Goal: Task Accomplishment & Management: Manage account settings

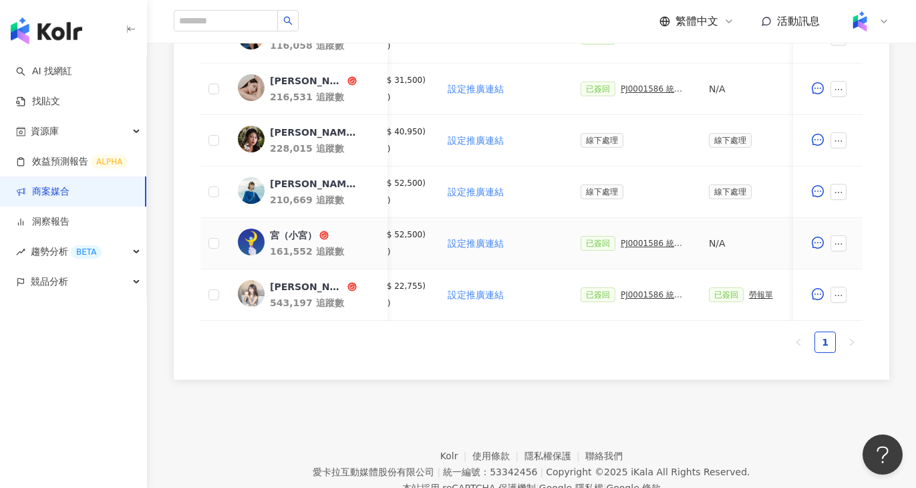
scroll to position [0, 327]
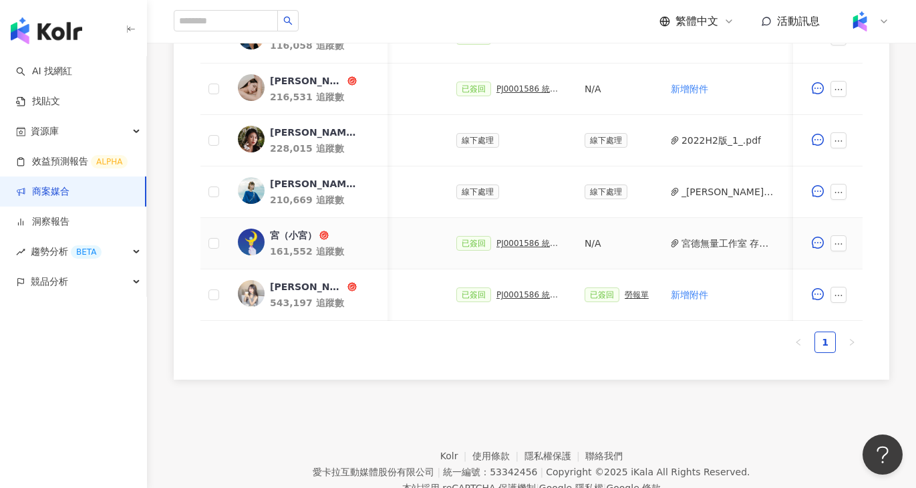
click at [533, 240] on div "PJ0001586 統一藥品_雅漾_長銷熱賣品限動導購_2025H2_KOL合作" at bounding box center [529, 242] width 67 height 9
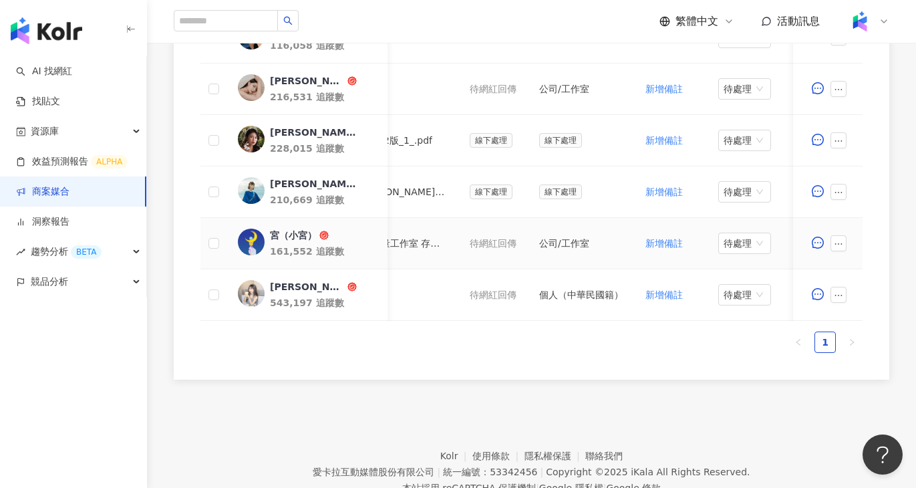
scroll to position [0, 703]
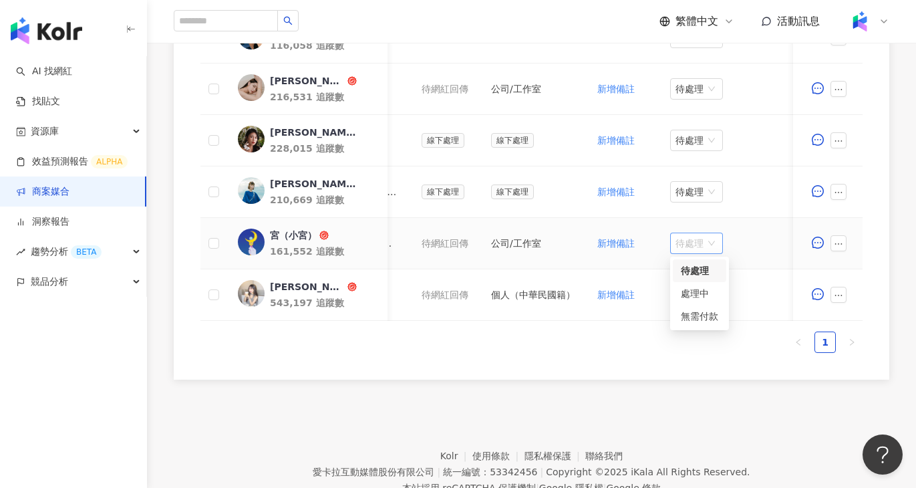
click at [695, 244] on span "待處理" at bounding box center [696, 243] width 42 height 20
click at [703, 287] on div "處理中" at bounding box center [699, 293] width 37 height 15
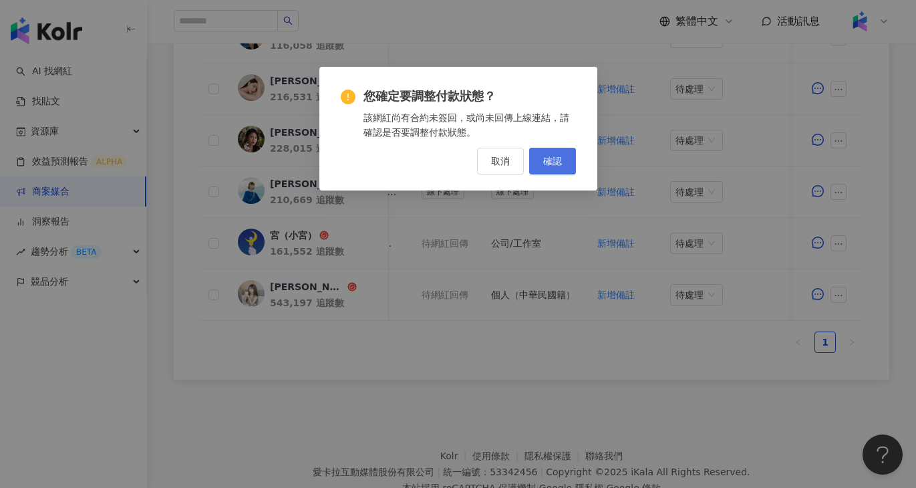
click at [546, 160] on span "確認" at bounding box center [552, 161] width 19 height 11
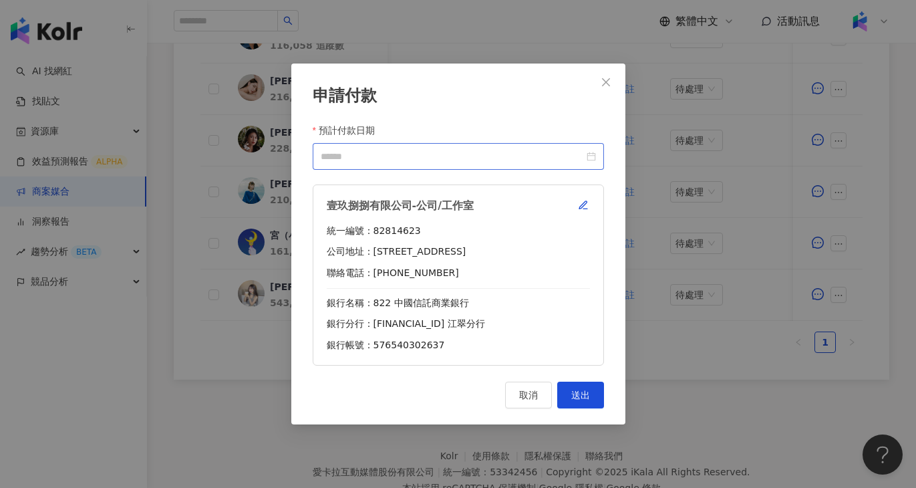
click at [592, 156] on div at bounding box center [458, 156] width 275 height 15
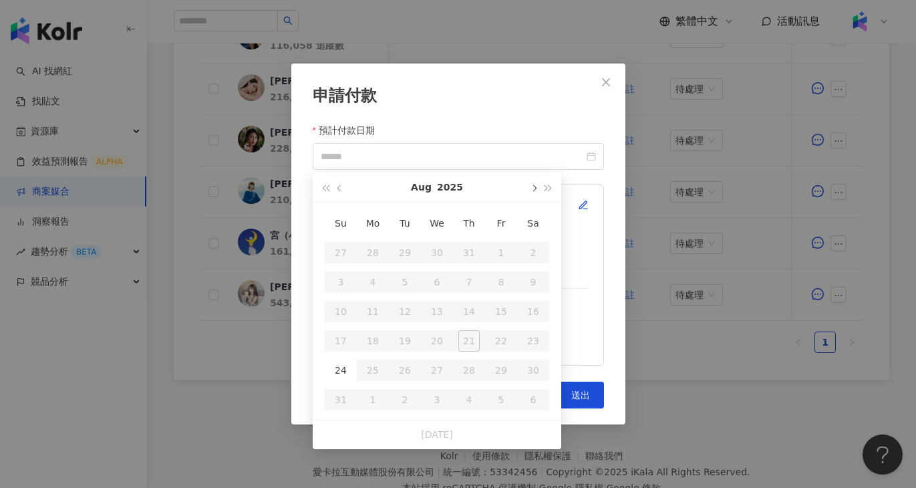
click at [530, 189] on button "button" at bounding box center [533, 187] width 15 height 30
type input "**********"
click at [446, 339] on div "24" at bounding box center [436, 340] width 21 height 21
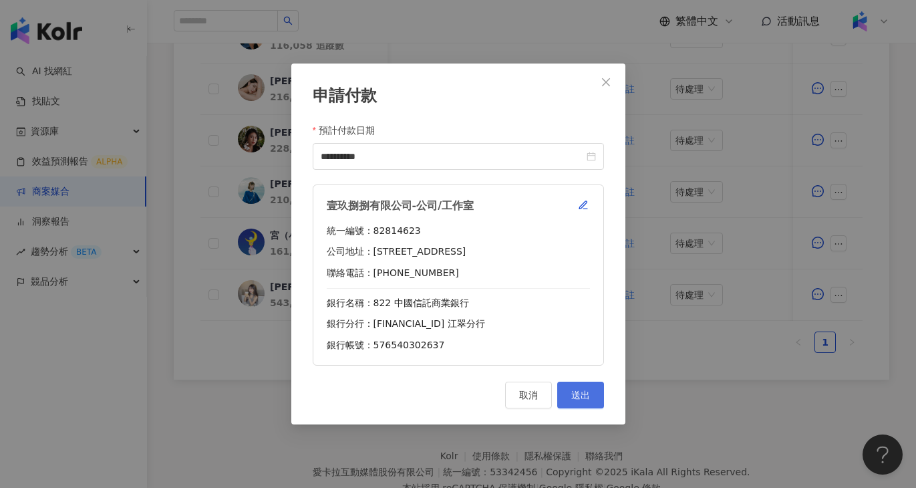
click at [587, 388] on button "送出" at bounding box center [580, 394] width 47 height 27
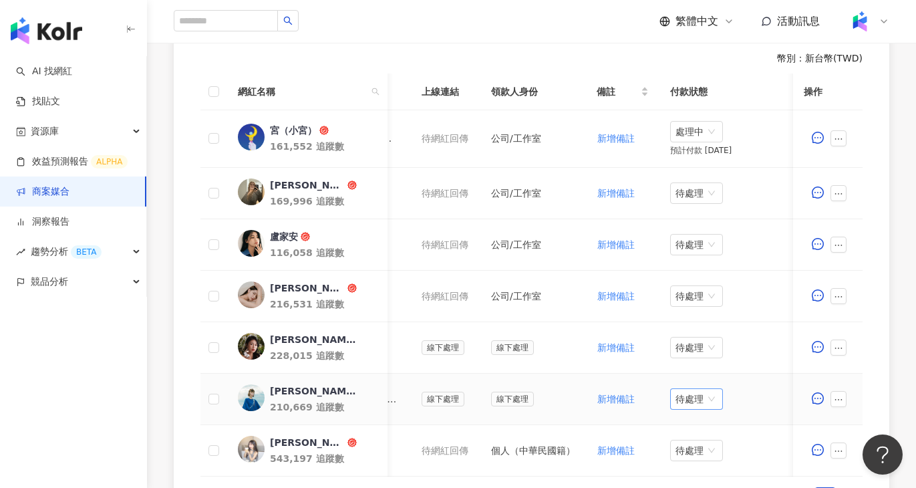
scroll to position [300, 0]
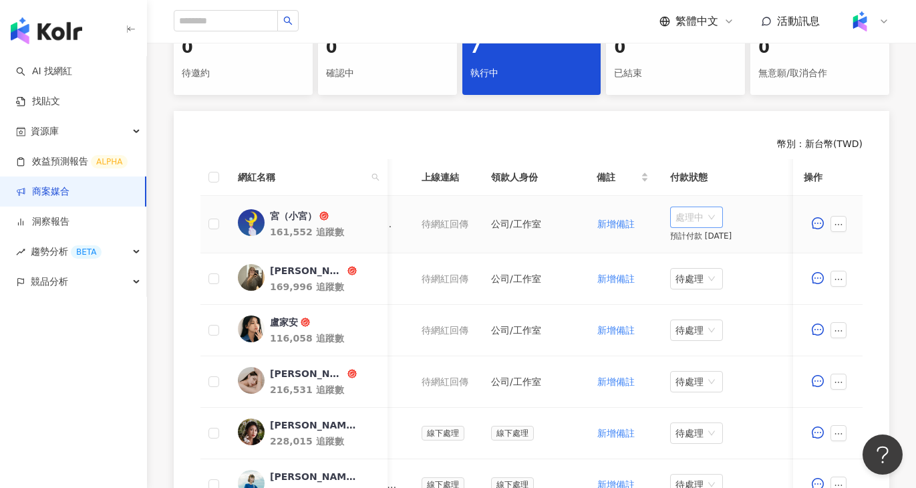
click at [703, 216] on span "處理中" at bounding box center [696, 217] width 42 height 20
click at [713, 236] on div "待處理" at bounding box center [699, 244] width 53 height 23
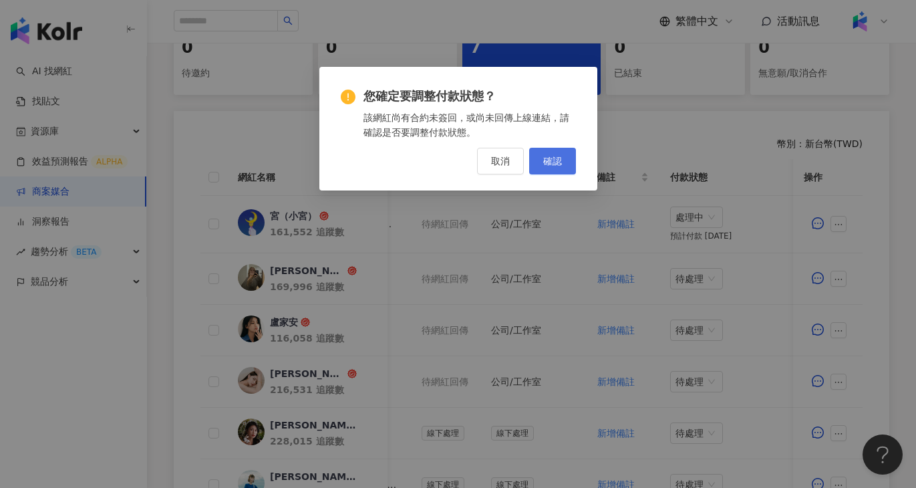
click at [543, 166] on span "確認" at bounding box center [552, 161] width 19 height 11
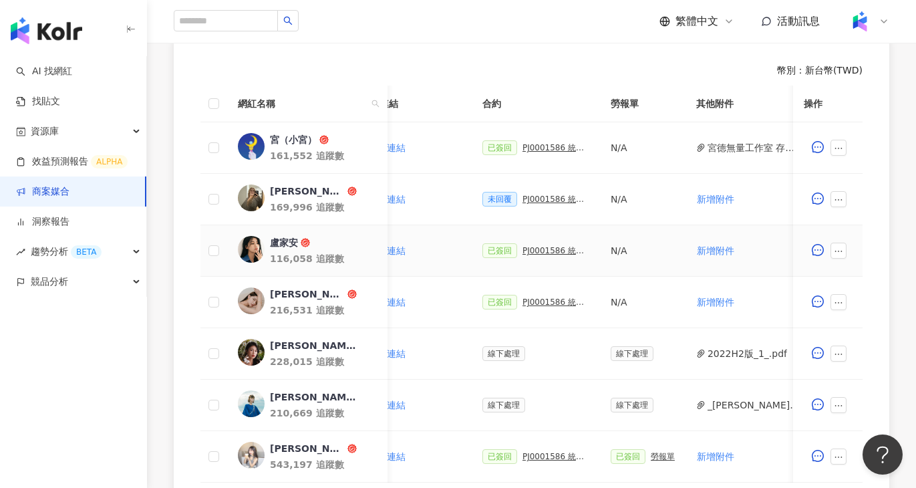
scroll to position [374, 0]
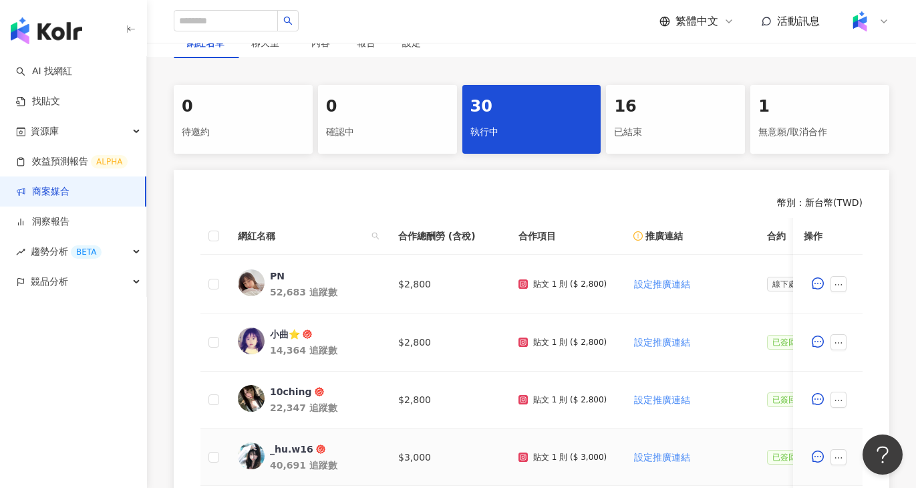
scroll to position [238, 0]
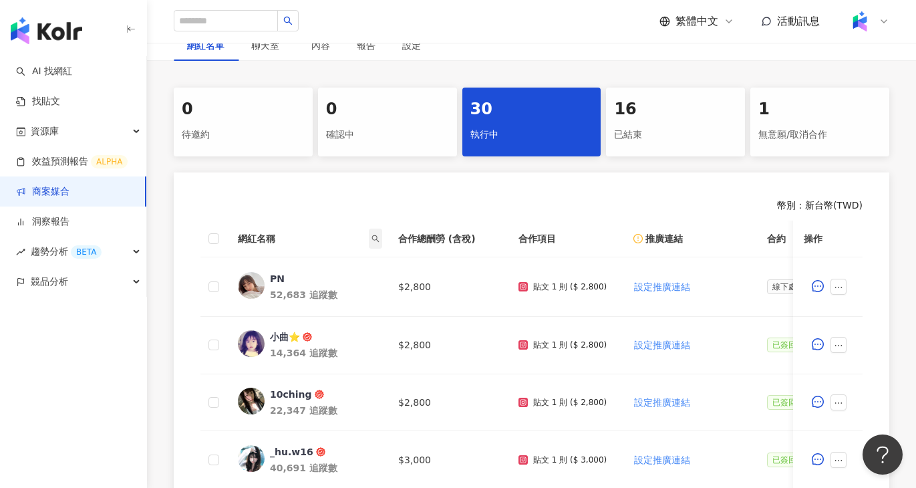
click at [375, 241] on icon "search" at bounding box center [375, 238] width 8 height 8
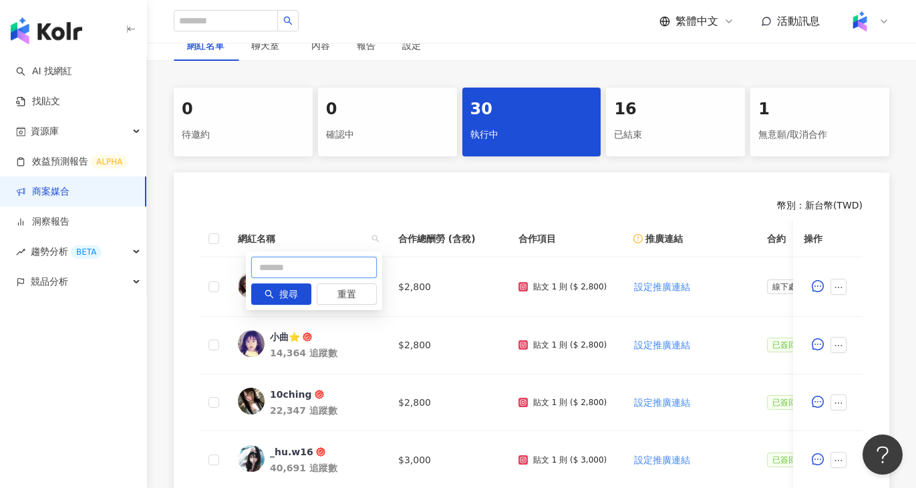
click at [325, 263] on input "text" at bounding box center [314, 267] width 126 height 21
paste input "*****"
type input "*****"
click at [292, 287] on span "搜尋" at bounding box center [288, 294] width 19 height 21
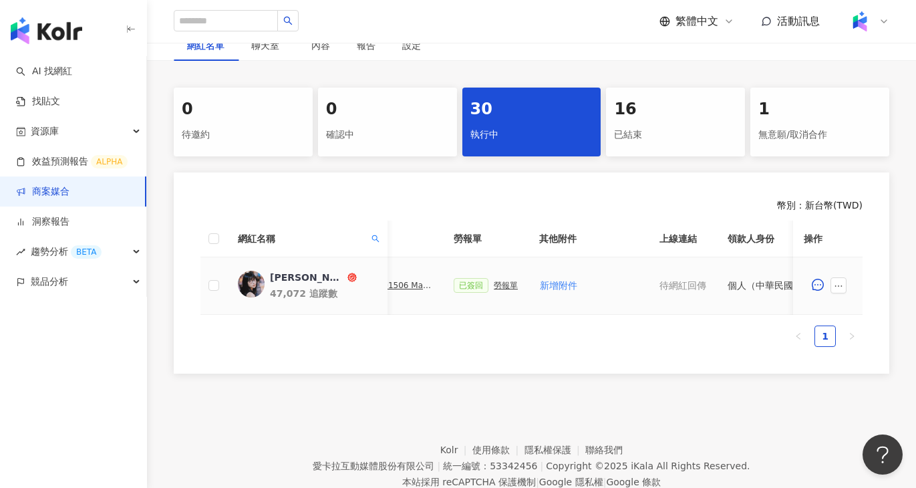
scroll to position [0, 430]
click at [422, 283] on div "PJ0001506 Maybelline_202506_超持久水光鎖吻唇釉新色_萊雅合作備忘錄" at bounding box center [405, 285] width 67 height 9
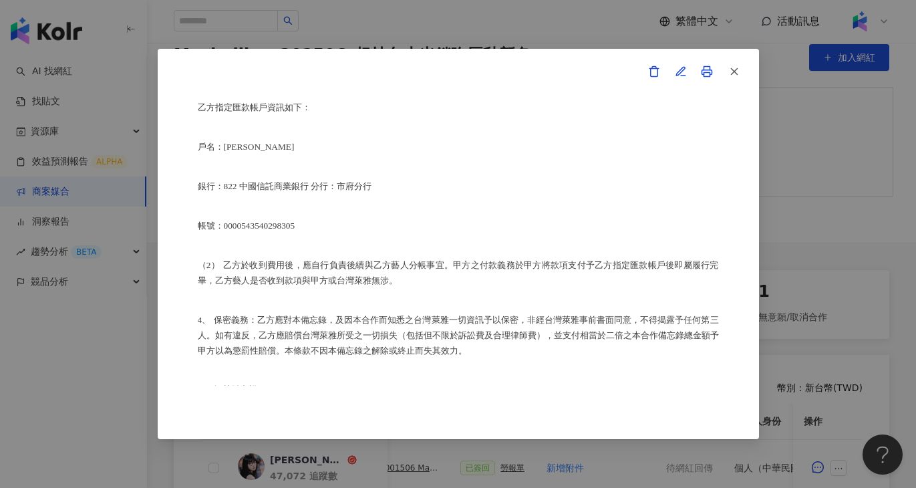
scroll to position [823, 0]
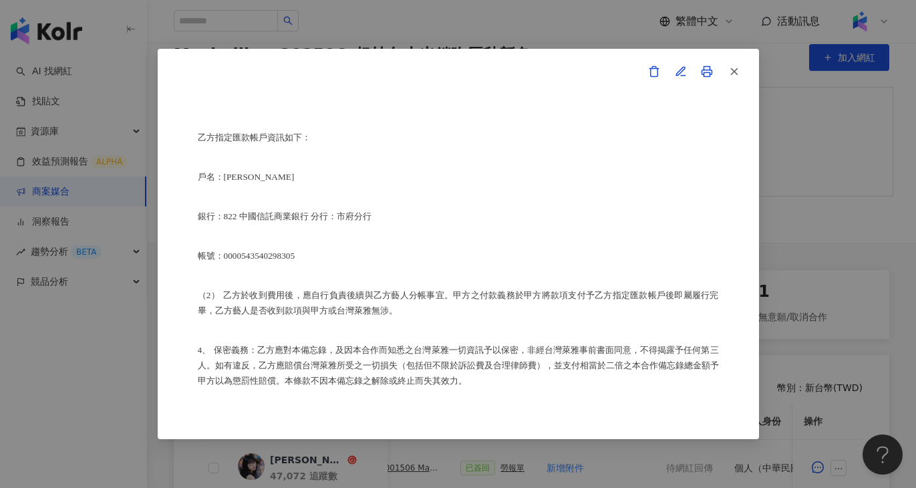
click at [866, 301] on div "合作備忘錄 甲方：愛卡拉互動媒體股份有限公司 乙方：蔡宛蓉 茲因甲方委託乙方蔡宛蓉進行台灣萊雅股份有限公司(以下簡稱台灣萊雅) 旗下品牌 Maybelline…" at bounding box center [458, 244] width 916 height 488
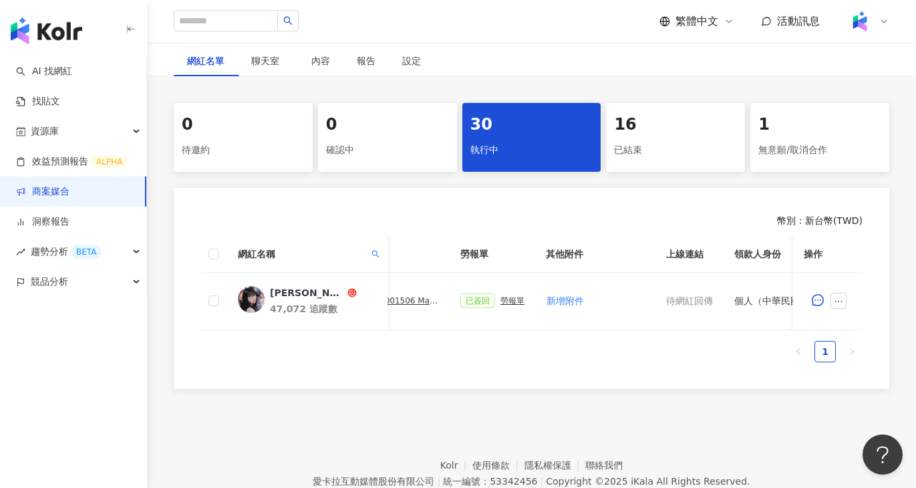
scroll to position [280, 0]
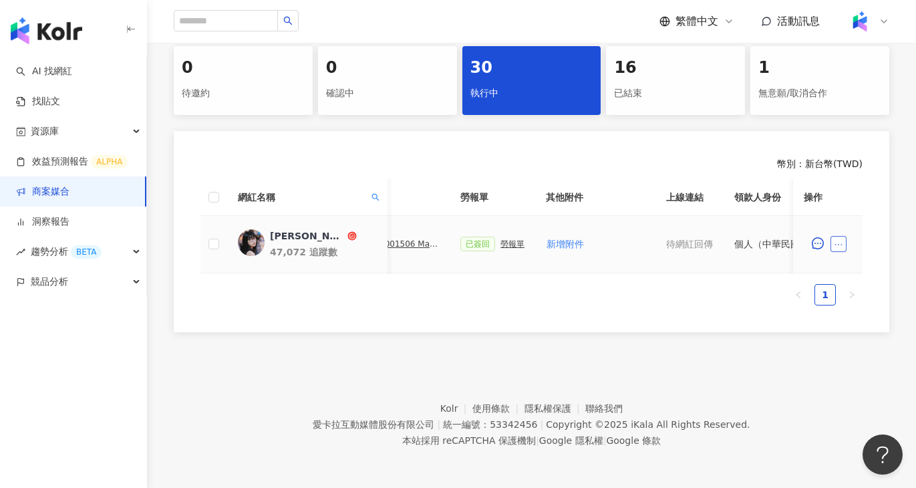
click at [840, 238] on button "button" at bounding box center [838, 244] width 16 height 16
click at [868, 399] on li "查看帳務資訊" at bounding box center [869, 410] width 72 height 27
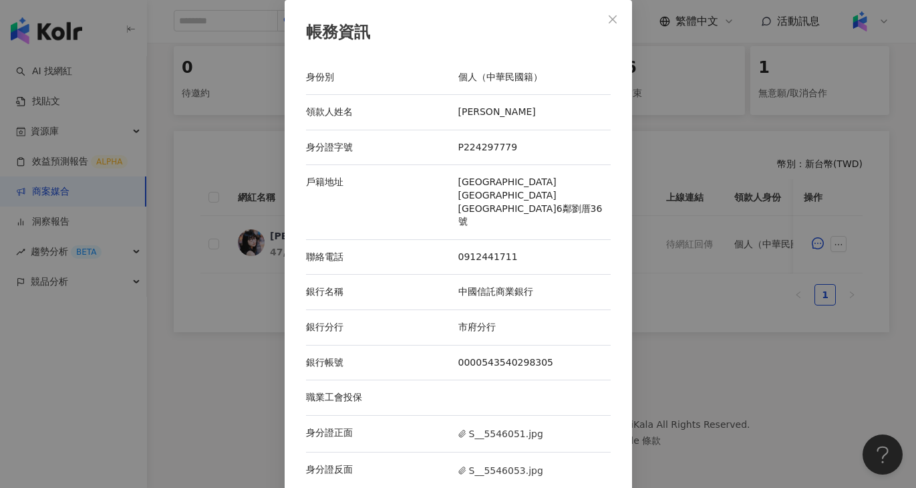
scroll to position [13, 0]
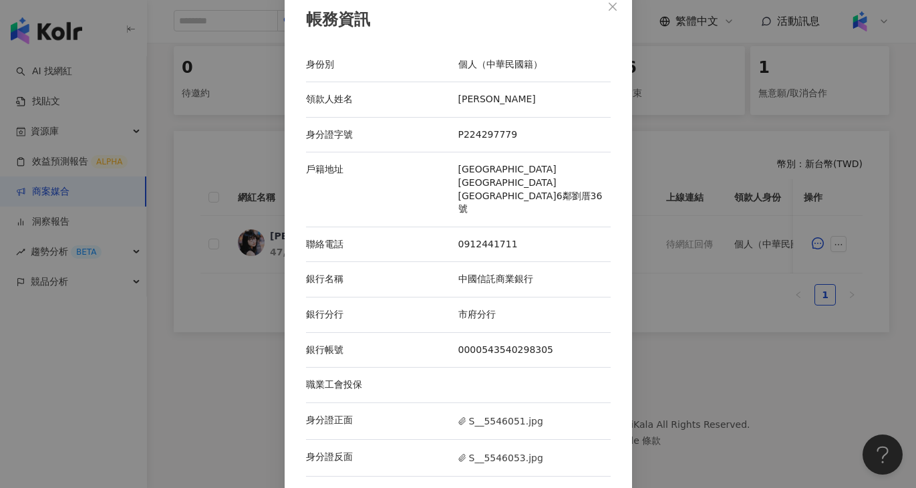
click at [695, 373] on div "帳務資訊 身份別 個人（中華民國籍） 領款人姓名 蔡宛蓉 身分證字號 P224297779 戶籍地址 雲林縣北港鎮劉厝里6鄰劉厝36號 聯絡電話 091244…" at bounding box center [458, 244] width 916 height 488
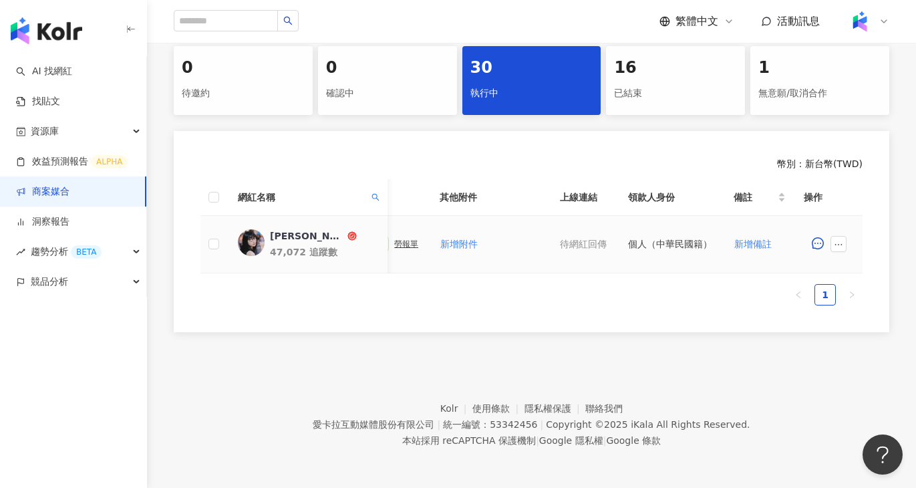
scroll to position [0, 673]
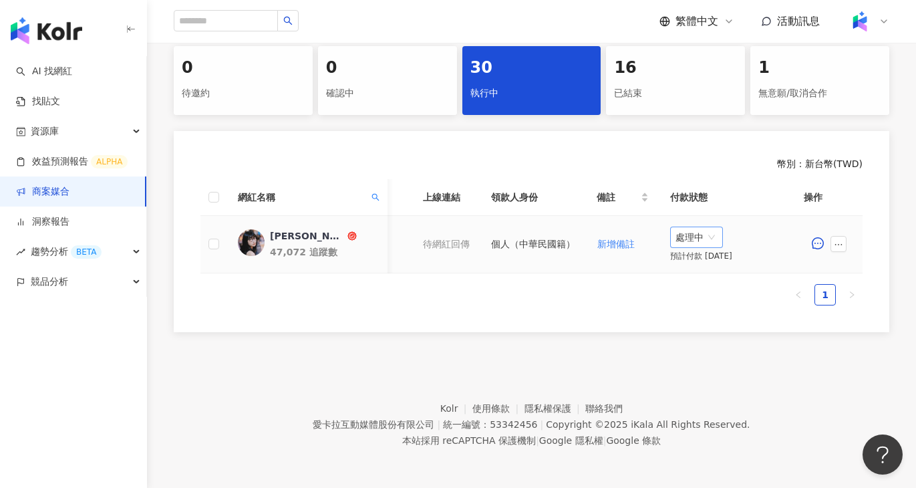
click at [705, 247] on div "處理中" at bounding box center [696, 236] width 53 height 21
click at [705, 262] on div "待處理" at bounding box center [699, 264] width 37 height 15
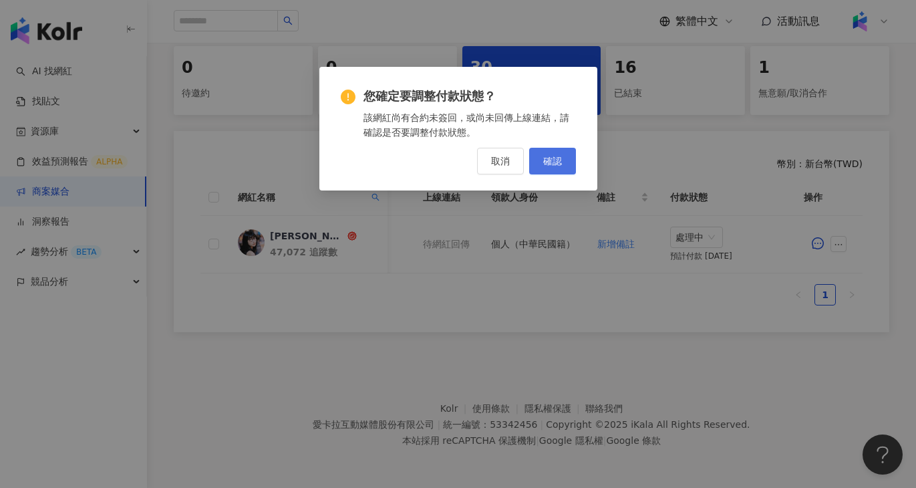
click at [572, 162] on button "確認" at bounding box center [552, 161] width 47 height 27
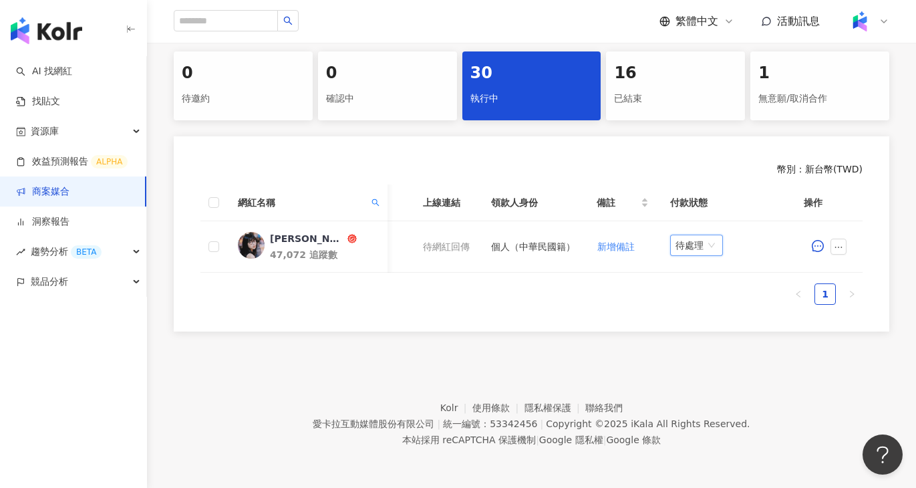
scroll to position [275, 0]
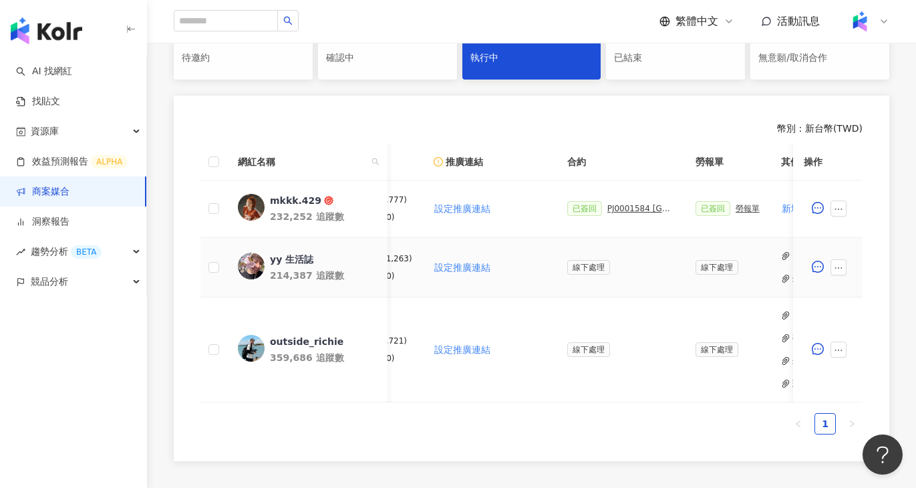
scroll to position [0, 238]
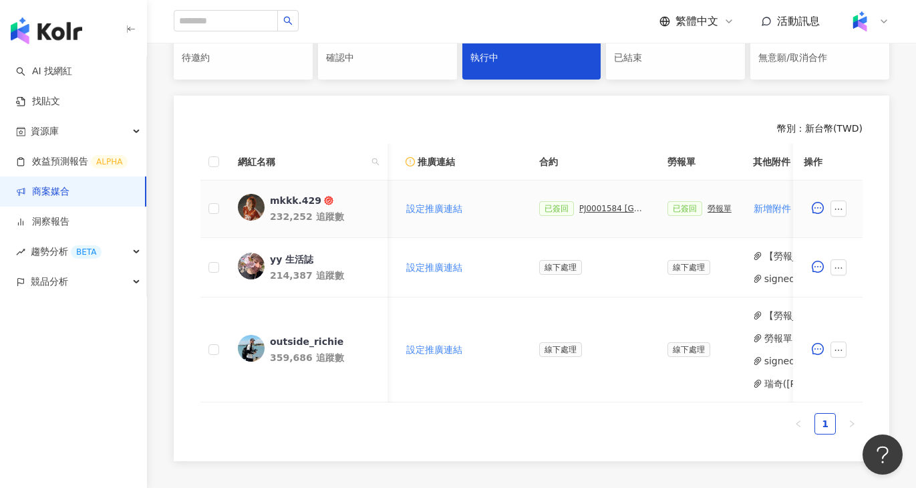
click at [611, 201] on div "已簽回 PJ0001584 台灣大哥大_出國一站式服務_202506_KOL專案_活動確認單" at bounding box center [592, 208] width 107 height 15
click at [611, 204] on div "PJ0001584 [GEOGRAPHIC_DATA]出國一站式服務_202506_KOL專案_活動確認單" at bounding box center [612, 208] width 67 height 9
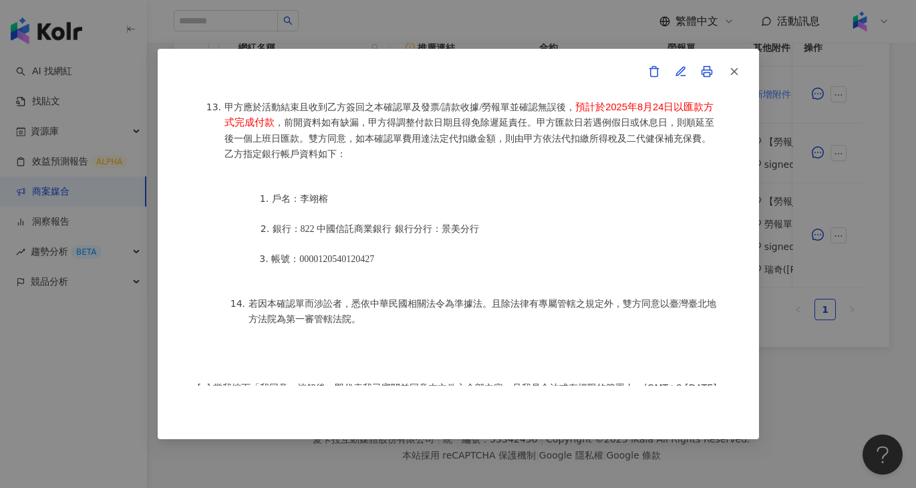
scroll to position [1799, 0]
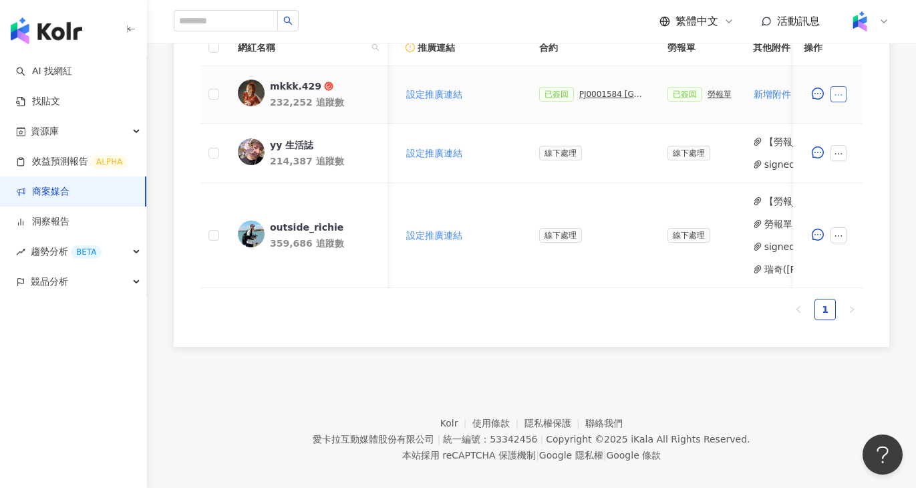
click at [838, 86] on button "button" at bounding box center [838, 94] width 16 height 16
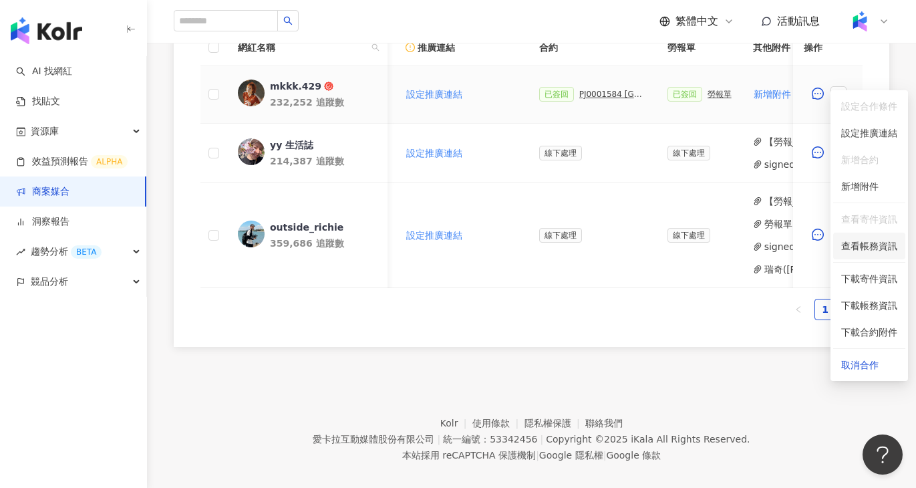
click at [868, 245] on span "查看帳務資訊" at bounding box center [869, 245] width 56 height 15
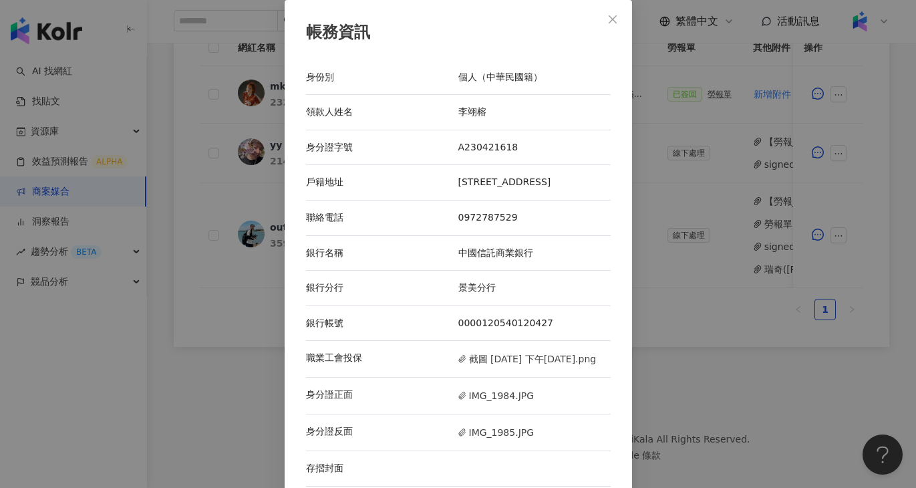
scroll to position [27, 0]
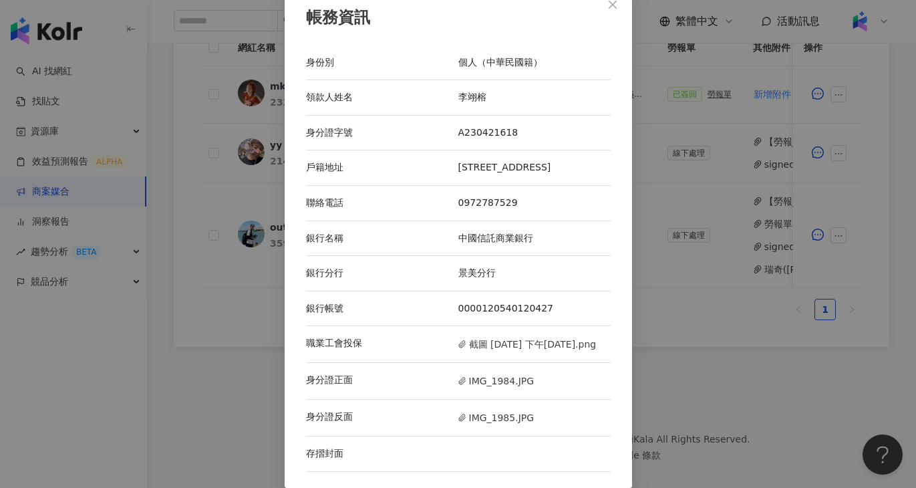
click at [659, 418] on div "帳務資訊 身份別 個人（中華民國籍） 領款人姓名 李翊榕 身分證字號 A230421618 戶籍地址 台中市新社區新社里中和街四段338巷18-1號 聯絡電話…" at bounding box center [458, 244] width 916 height 488
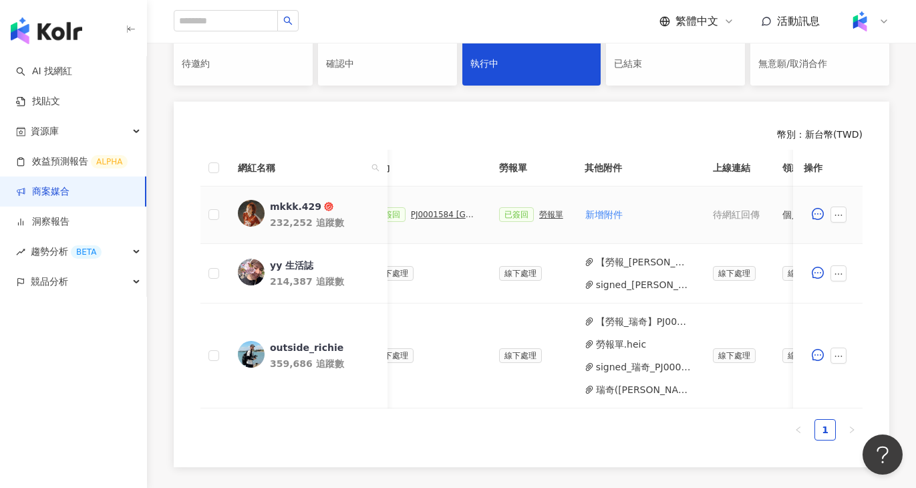
scroll to position [0, 664]
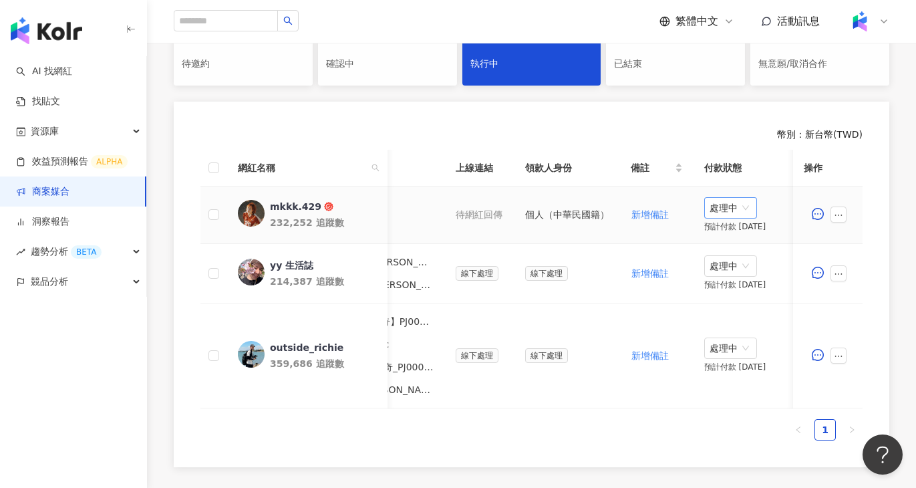
click at [747, 198] on span "處理中" at bounding box center [730, 208] width 42 height 20
click at [719, 218] on div "待處理" at bounding box center [729, 220] width 37 height 15
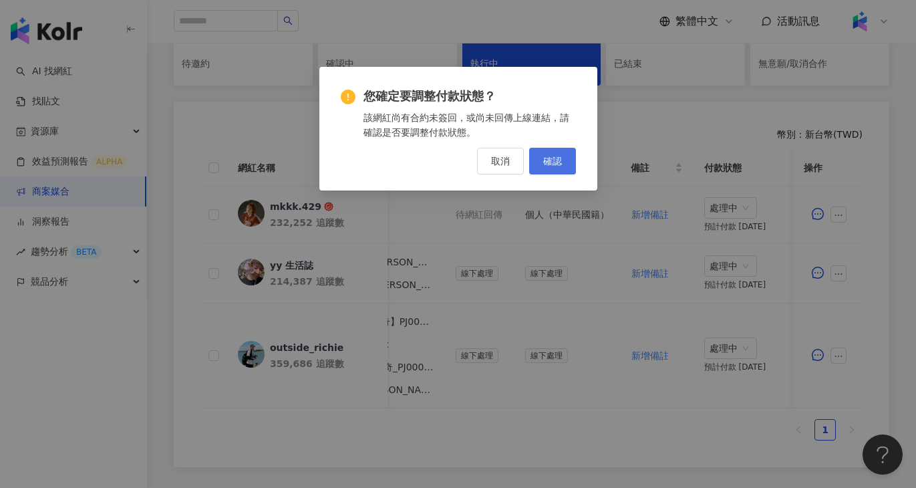
click at [554, 161] on span "確認" at bounding box center [552, 161] width 19 height 11
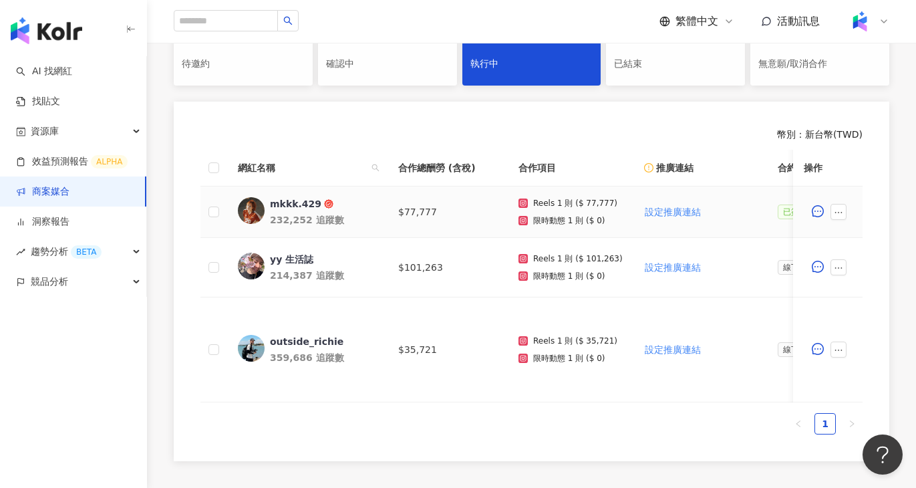
scroll to position [0, 1]
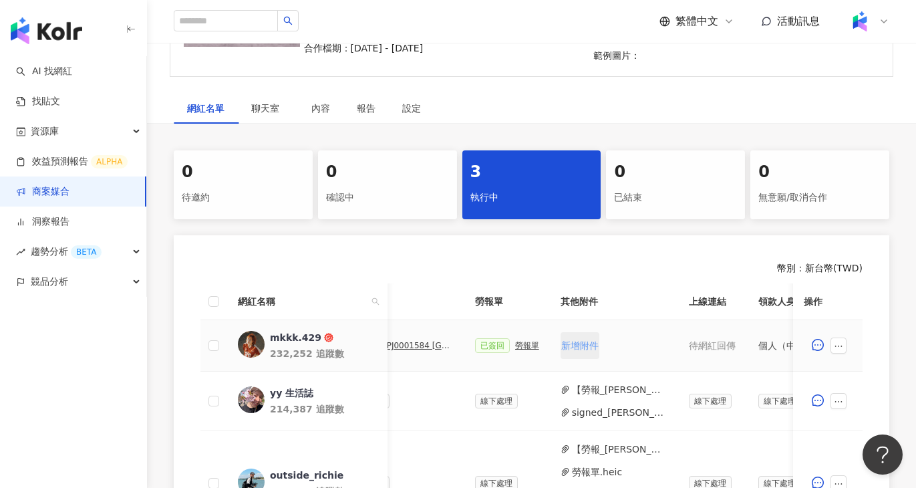
scroll to position [0, 401]
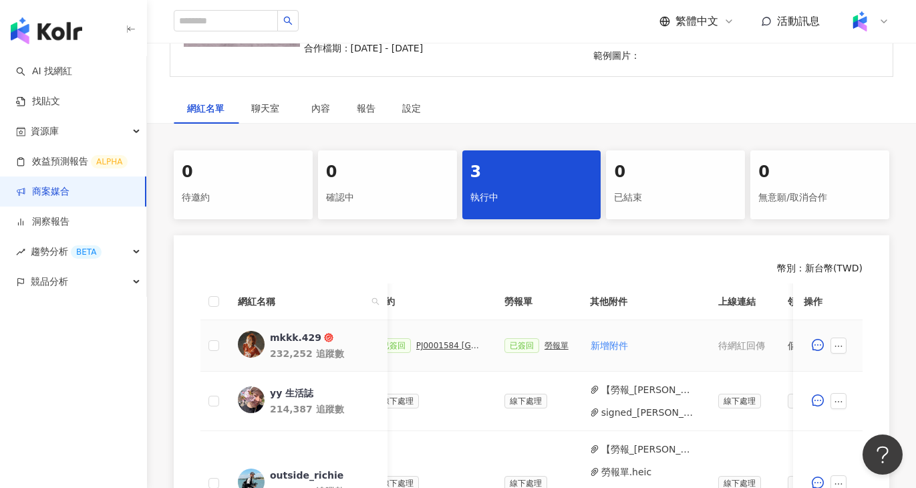
click at [457, 341] on div "PJ0001584 [GEOGRAPHIC_DATA]出國一站式服務_202506_KOL專案_活動確認單" at bounding box center [449, 345] width 67 height 9
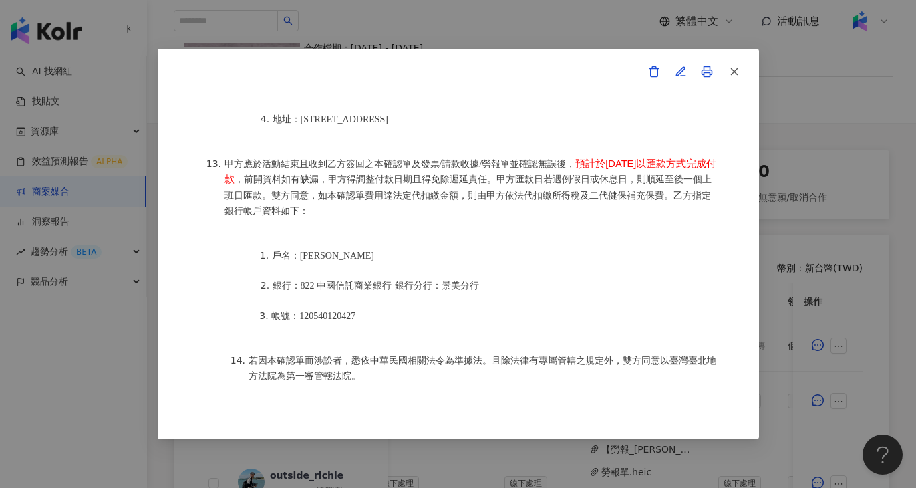
scroll to position [1773, 0]
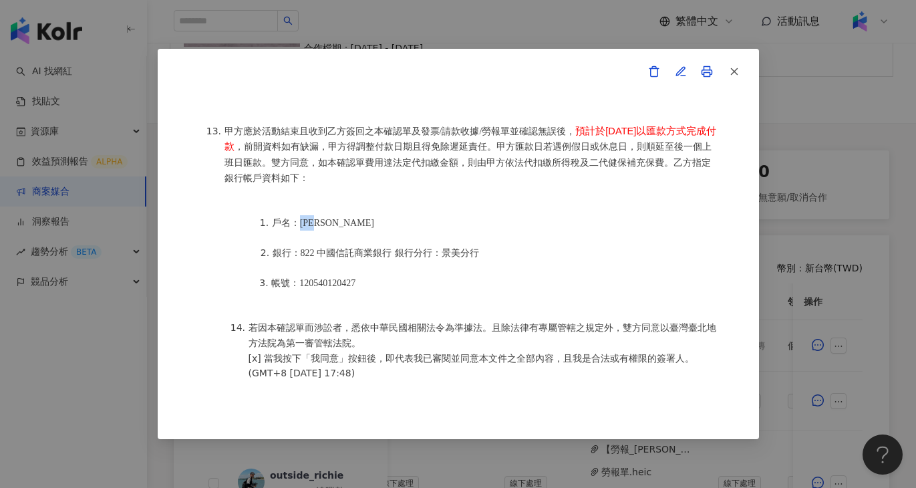
drag, startPoint x: 330, startPoint y: 205, endPoint x: 301, endPoint y: 204, distance: 28.8
click at [301, 218] on span "戶名：李翊榕" at bounding box center [323, 223] width 102 height 10
copy span "李翊榕"
click at [733, 79] on button "button" at bounding box center [733, 71] width 27 height 27
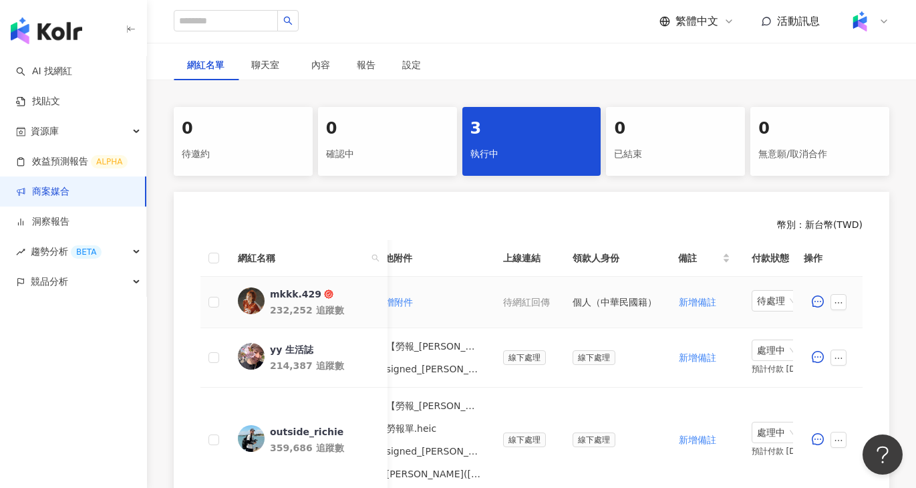
scroll to position [0, 694]
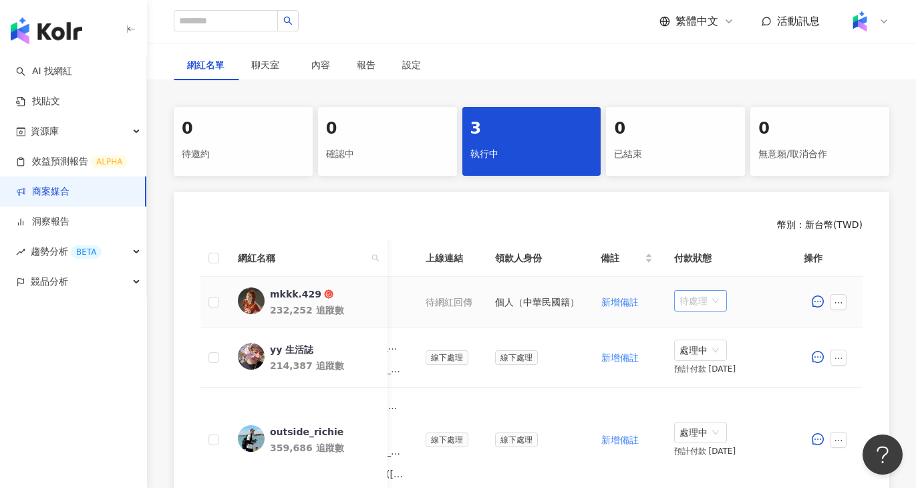
click at [685, 291] on span "待處理" at bounding box center [700, 301] width 42 height 20
click at [691, 339] on div "處理中" at bounding box center [699, 336] width 37 height 15
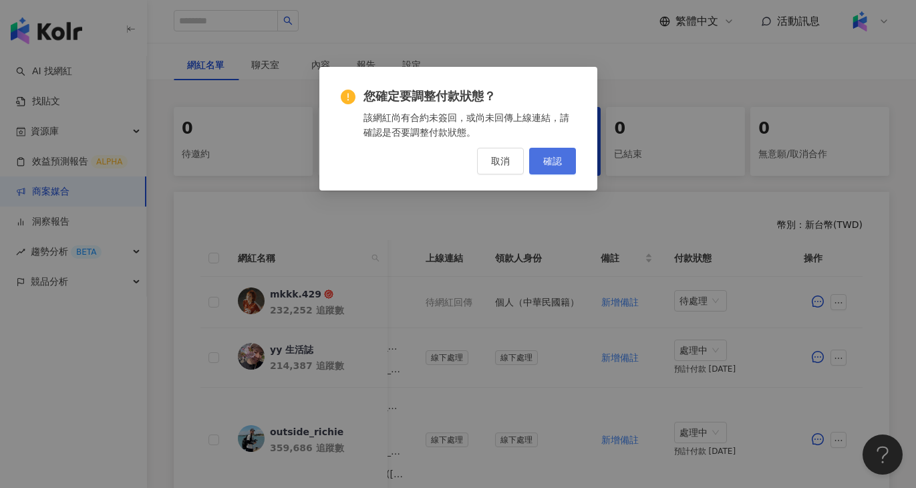
click at [567, 169] on button "確認" at bounding box center [552, 161] width 47 height 27
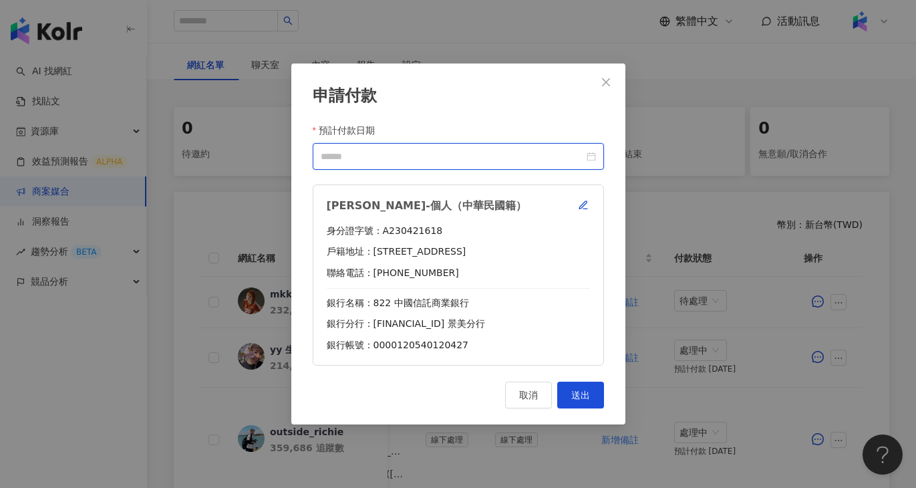
click at [468, 150] on input "預計付款日期" at bounding box center [452, 156] width 263 height 15
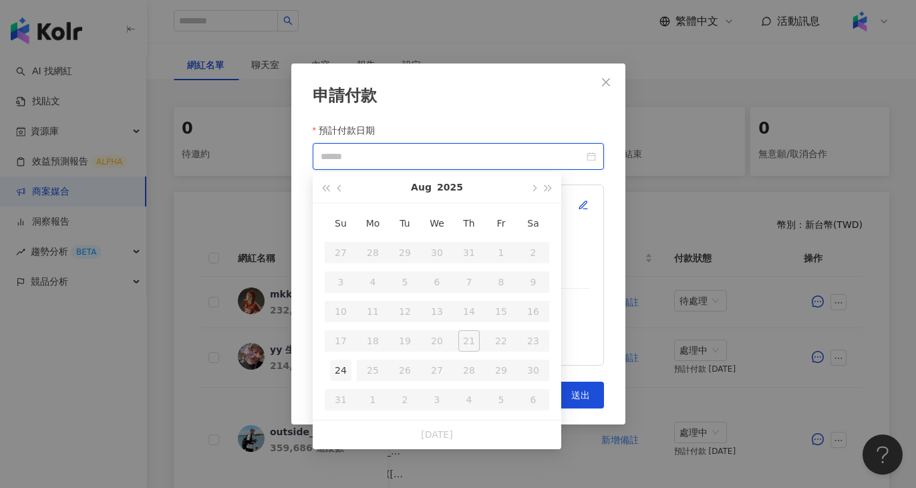
type input "**********"
click at [335, 371] on div "24" at bounding box center [340, 369] width 21 height 21
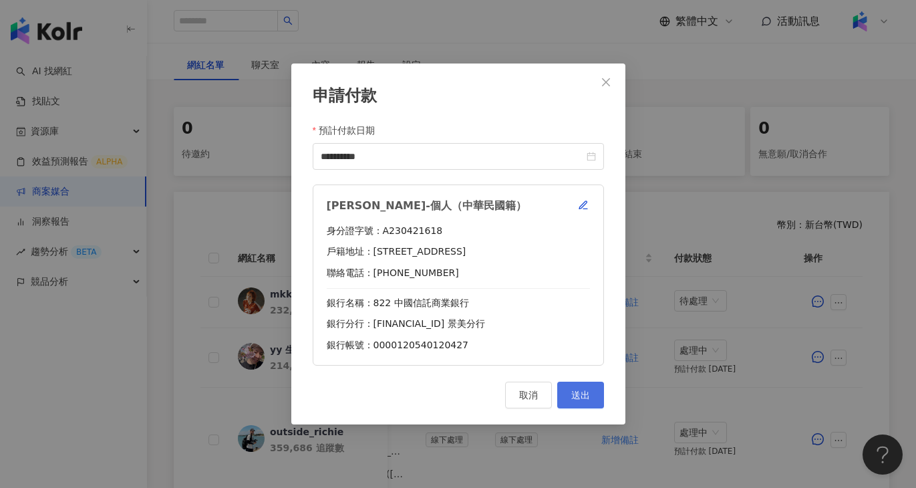
click at [582, 393] on span "送出" at bounding box center [580, 394] width 19 height 11
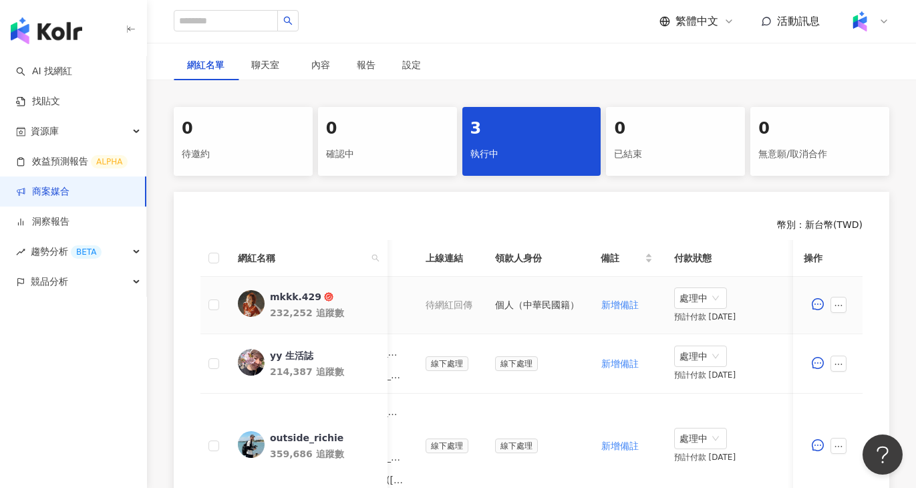
scroll to position [0, 499]
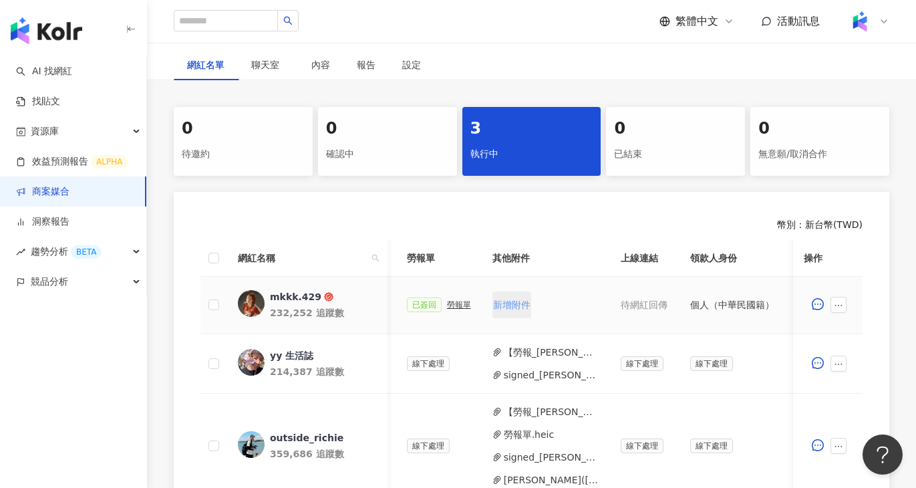
click at [514, 299] on span "新增附件" at bounding box center [511, 304] width 37 height 11
